Goal: Information Seeking & Learning: Learn about a topic

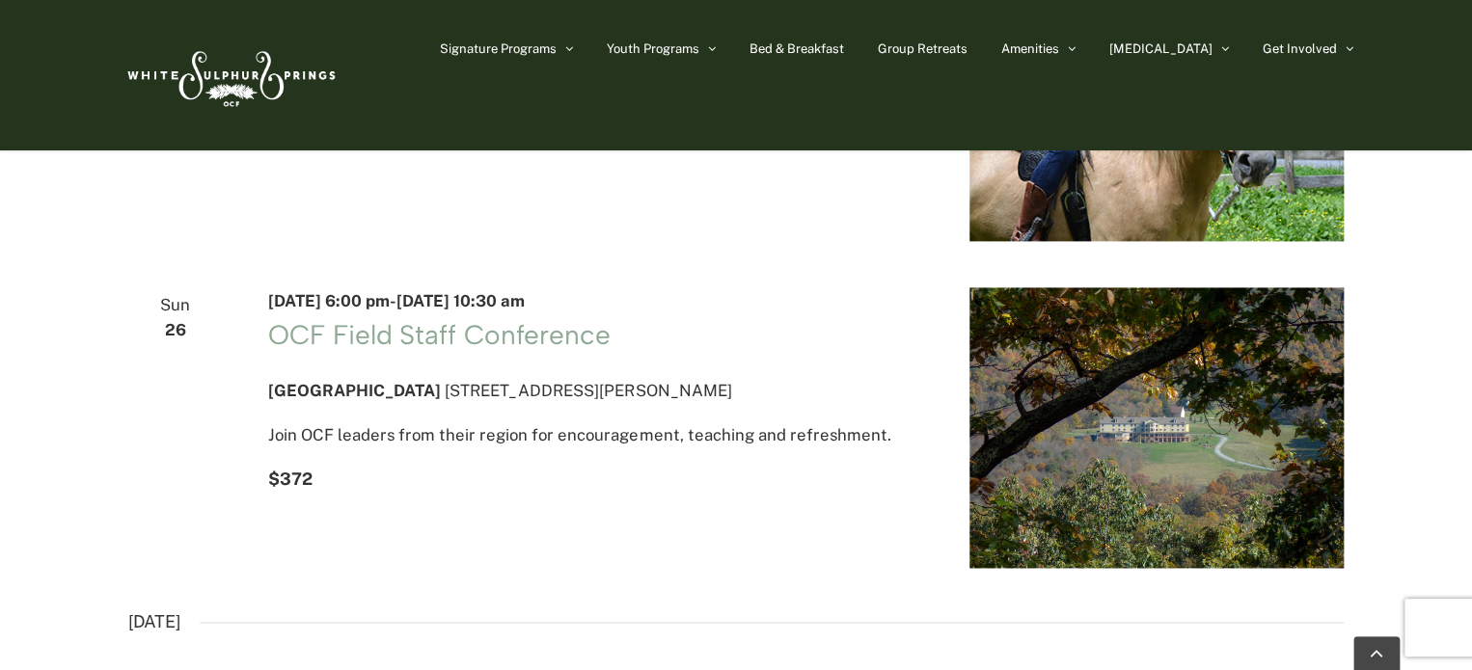
scroll to position [1138, 0]
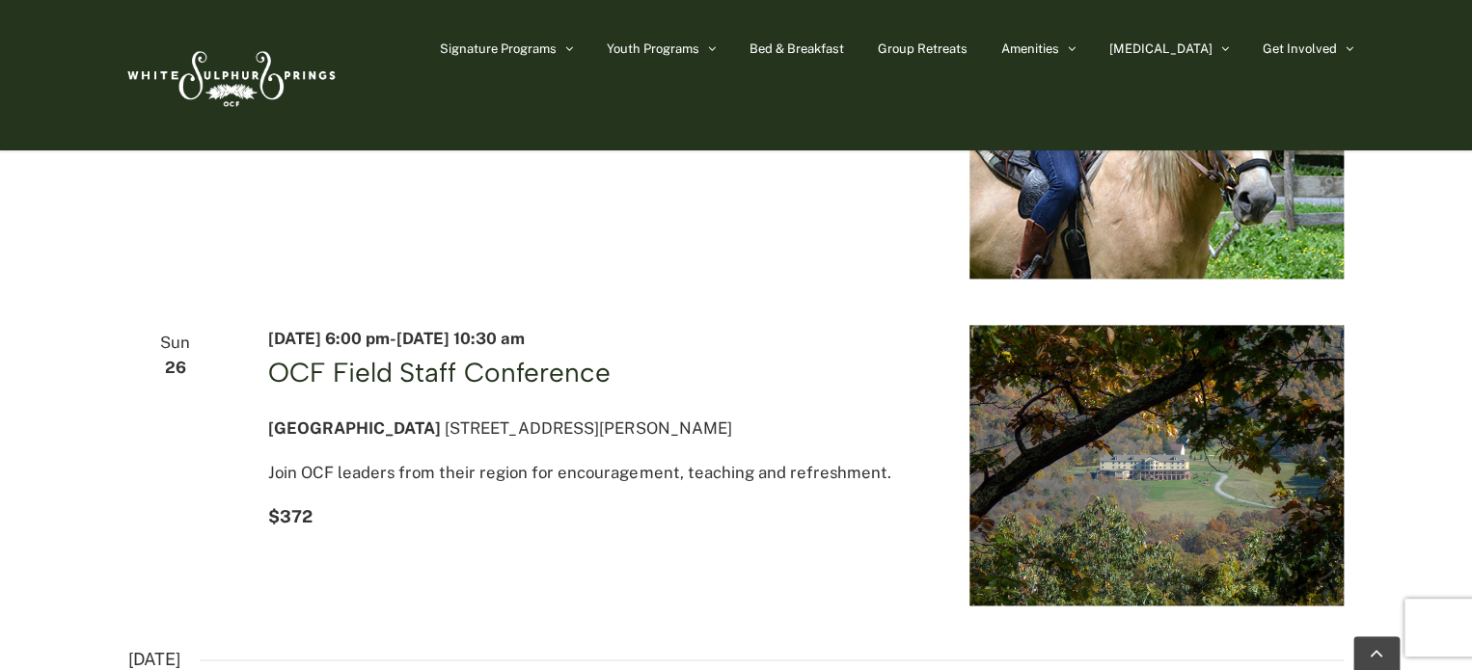
click at [325, 388] on link "OCF Field Staff Conference" at bounding box center [438, 372] width 341 height 33
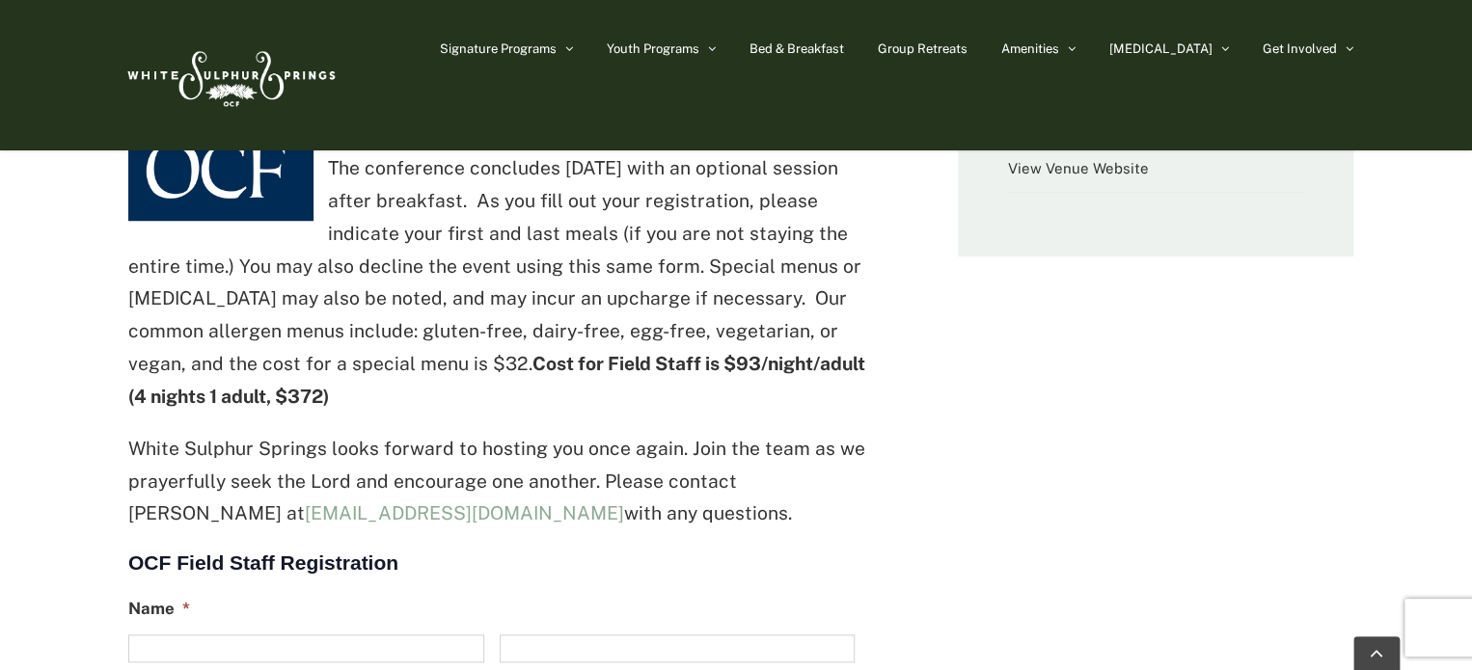
scroll to position [696, 0]
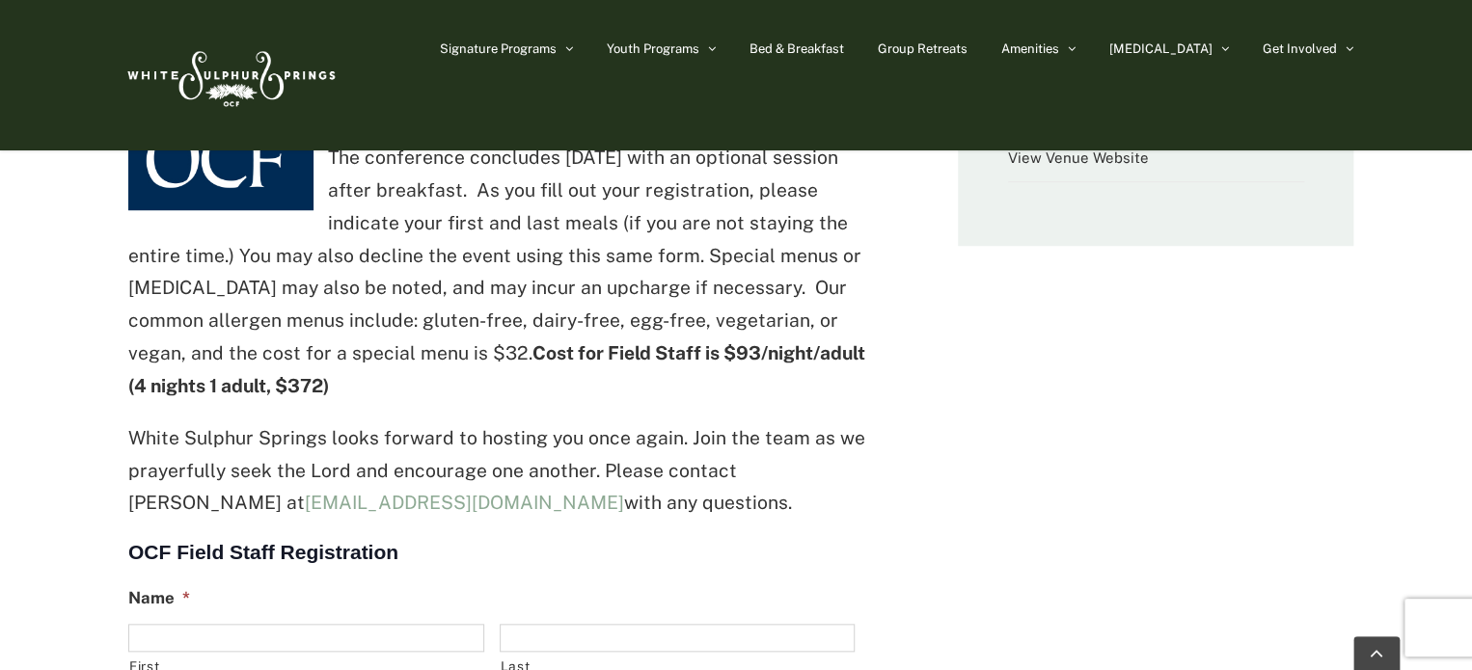
click at [435, 455] on p "White Sulphur Springs looks forward to hosting you once again. Join the team as…" at bounding box center [499, 470] width 743 height 97
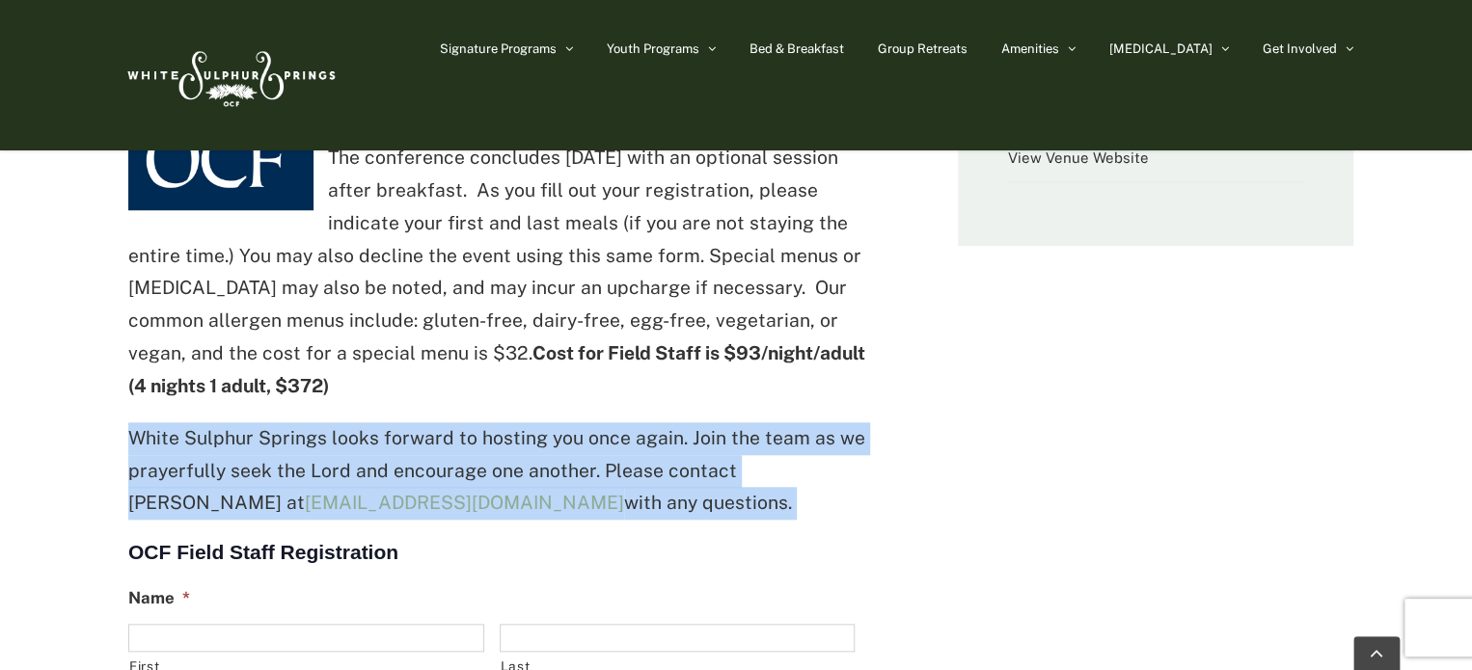
click at [435, 455] on p "White Sulphur Springs looks forward to hosting you once again. Join the team as…" at bounding box center [499, 470] width 743 height 97
click at [664, 470] on p "White Sulphur Springs looks forward to hosting you once again. Join the team as…" at bounding box center [499, 470] width 743 height 97
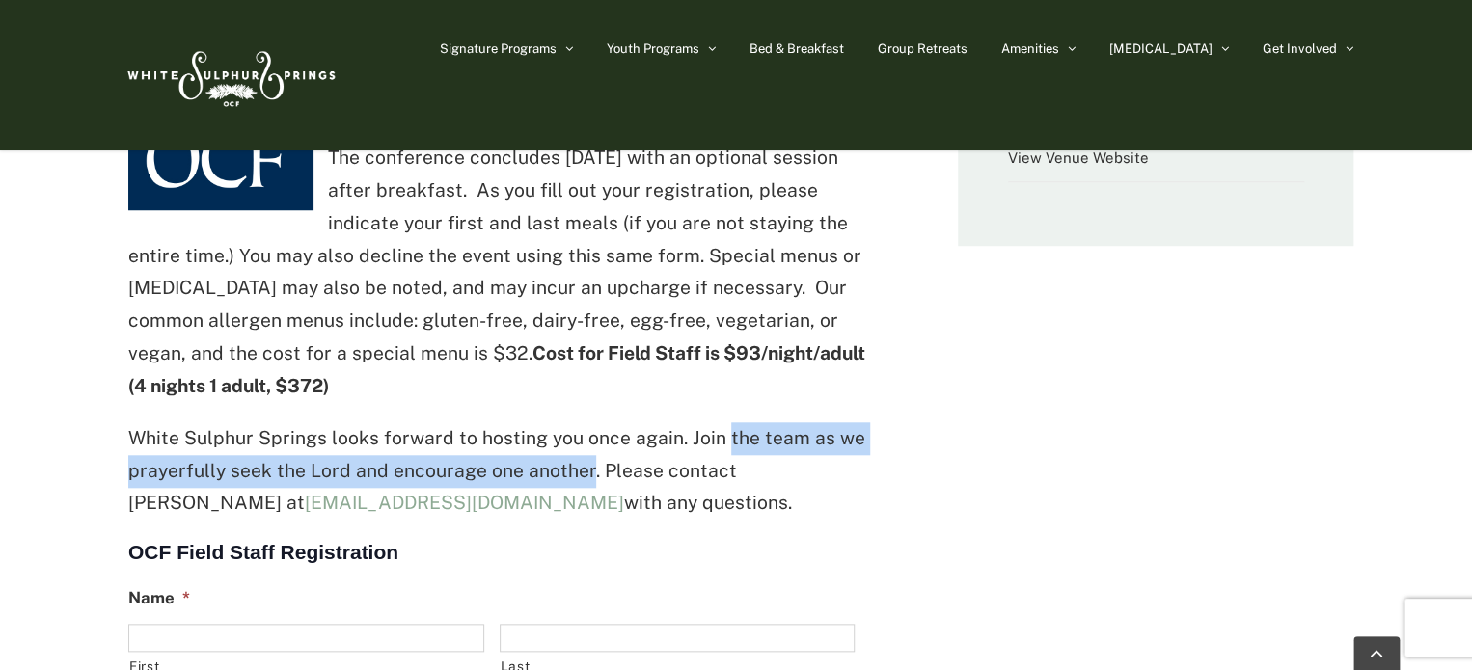
drag, startPoint x: 718, startPoint y: 435, endPoint x: 584, endPoint y: 458, distance: 136.0
click at [584, 458] on p "White Sulphur Springs looks forward to hosting you once again. Join the team as…" at bounding box center [499, 470] width 743 height 97
copy p "the team as we prayerfully seek the Lord and encourage one another"
